Goal: Check status: Check status

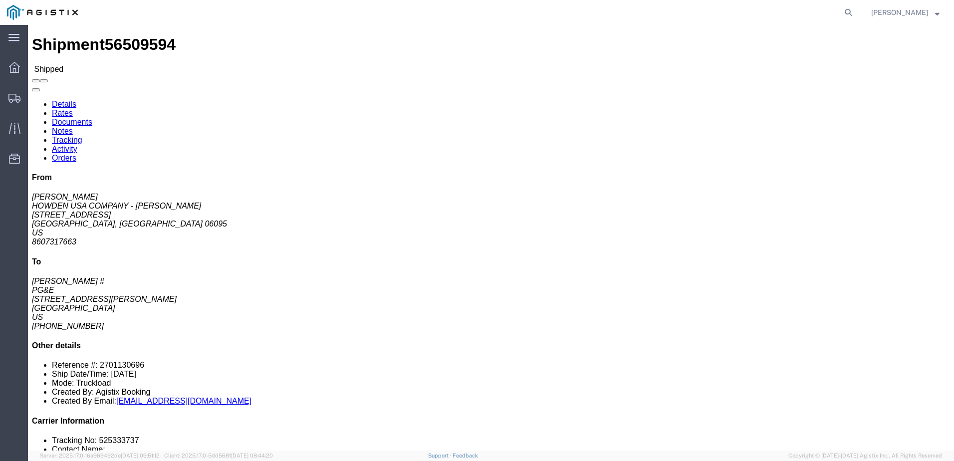
click at [857, 13] on form at bounding box center [849, 12] width 16 height 25
drag, startPoint x: 861, startPoint y: 13, endPoint x: 855, endPoint y: 17, distance: 6.9
click at [856, 13] on icon at bounding box center [849, 12] width 14 height 14
click at [769, 16] on input "search" at bounding box center [690, 12] width 304 height 24
paste input "56524230"
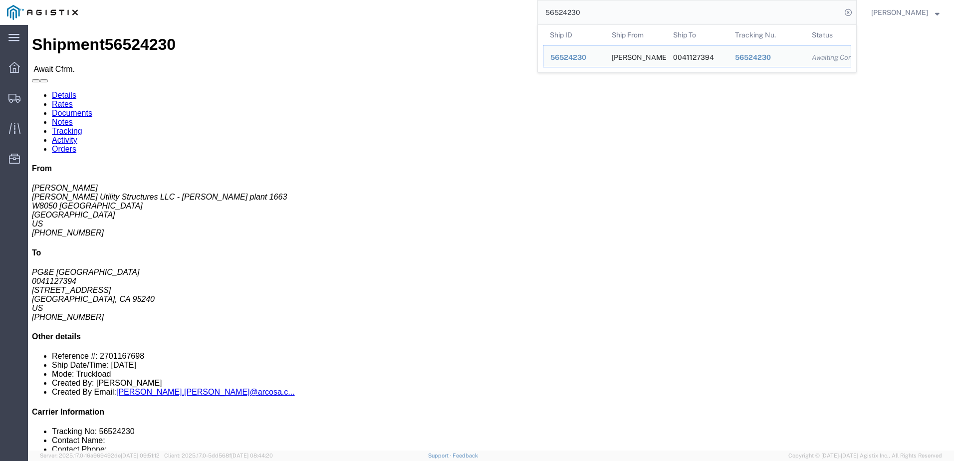
drag, startPoint x: 621, startPoint y: 10, endPoint x: 534, endPoint y: 11, distance: 87.4
click at [534, 11] on div "56524230 Ship ID Ship From Ship To Tracking Nu. Status Ship ID 56524230 Ship Fr…" at bounding box center [471, 12] width 772 height 25
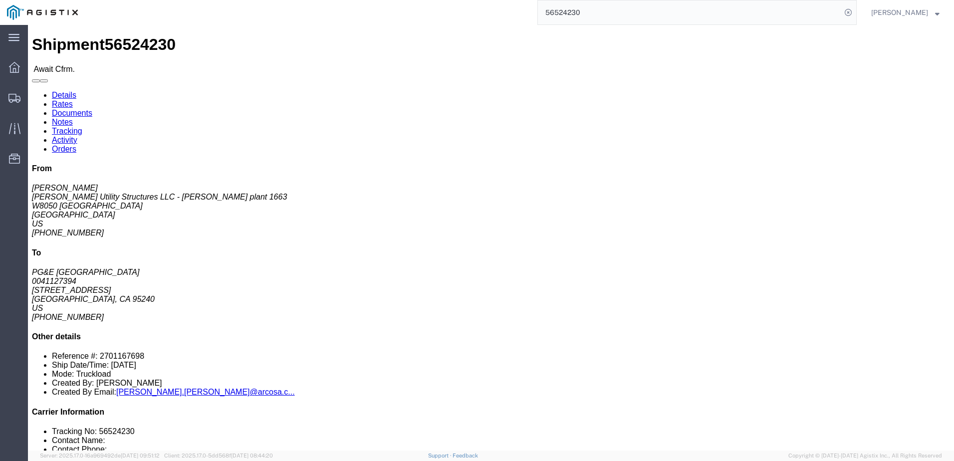
paste input "705"
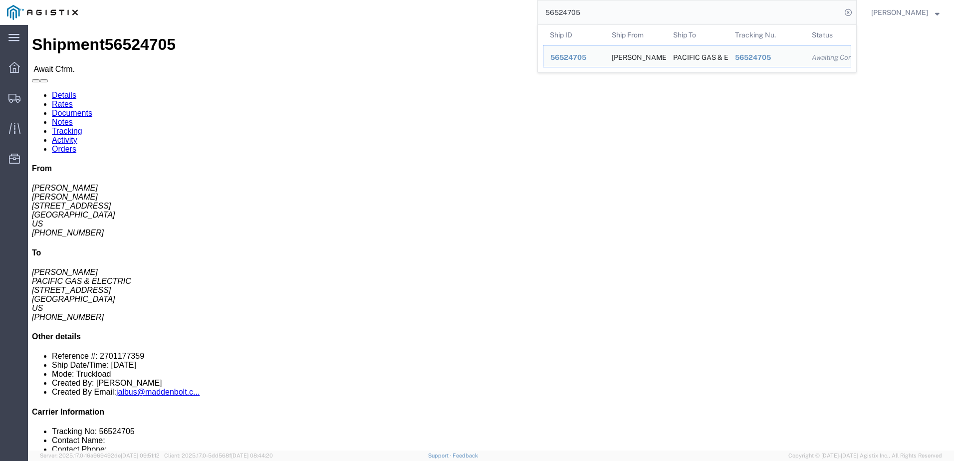
drag, startPoint x: 602, startPoint y: 14, endPoint x: 551, endPoint y: 16, distance: 50.9
click at [551, 16] on div "56524705 Ship ID Ship From Ship To Tracking Nu. Status Ship ID 56524705 Ship Fr…" at bounding box center [471, 12] width 772 height 25
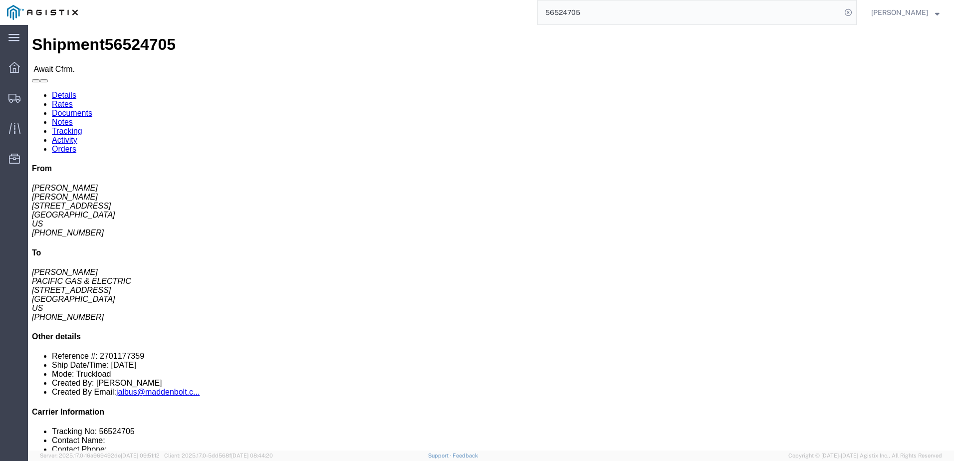
paste input "2013"
type input "565220137"
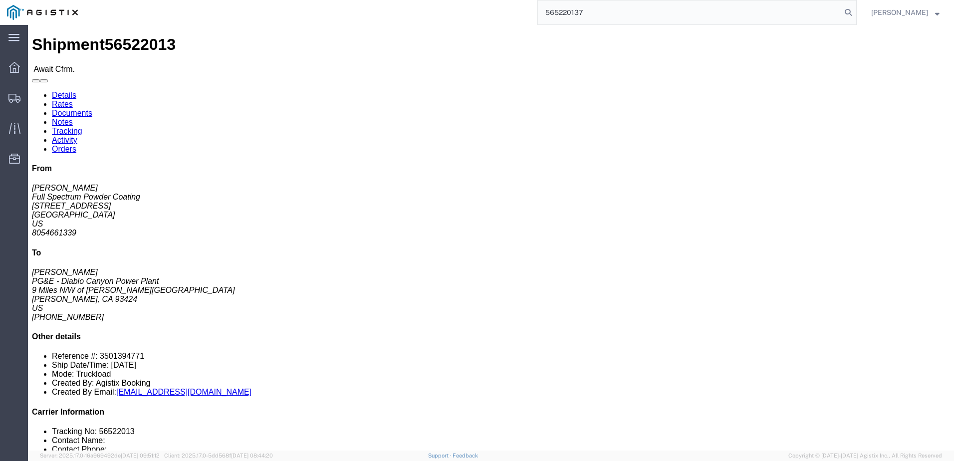
click div "Package Information Total shipment is made up of 8 packages containing 8 pieces…"
click h4 "Routing & Vehicle Information"
